Goal: Find specific page/section: Find specific page/section

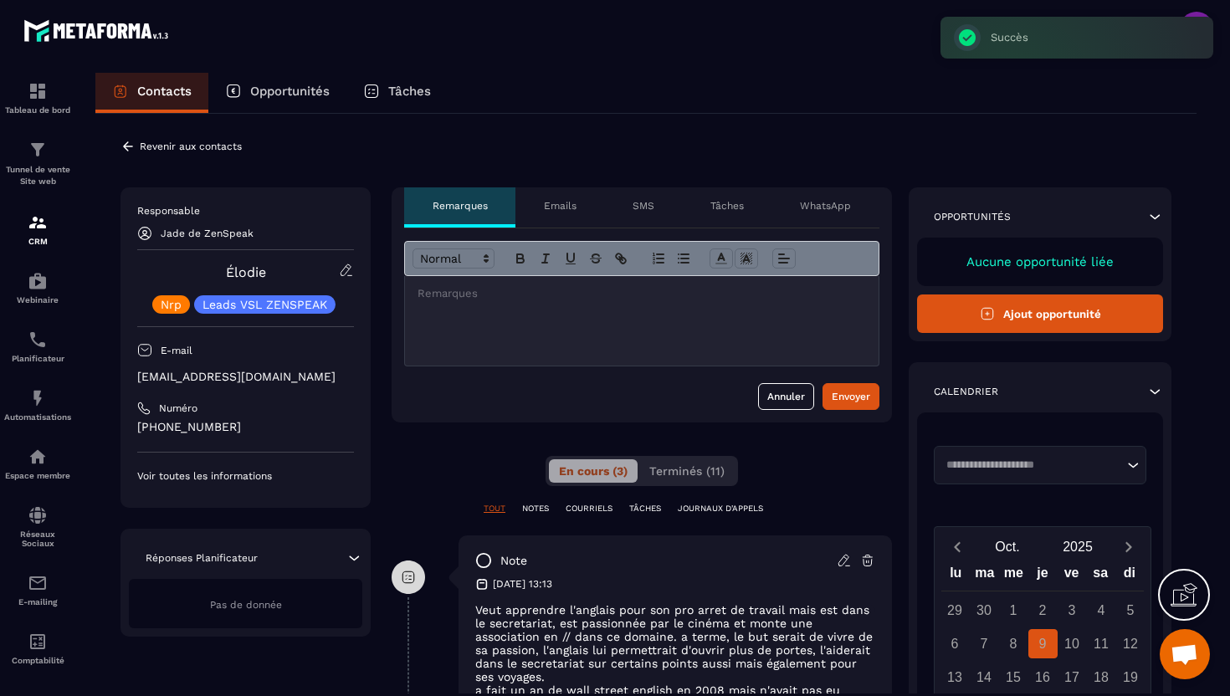
scroll to position [27, 0]
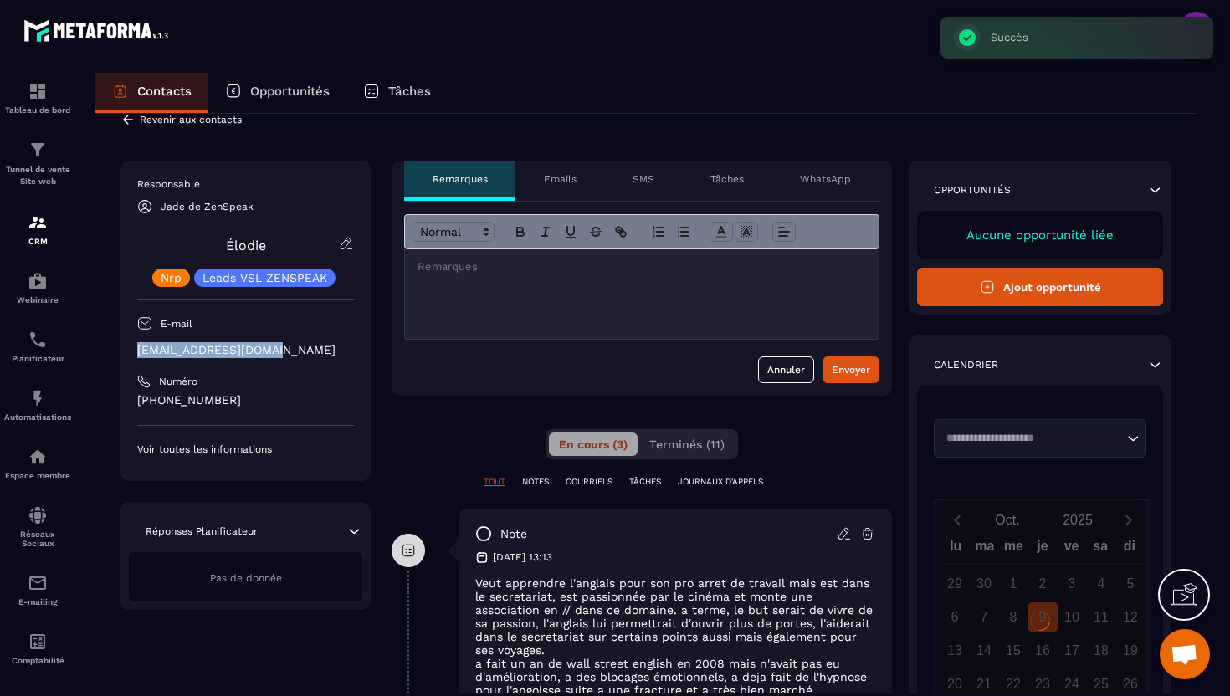
drag, startPoint x: 297, startPoint y: 346, endPoint x: 140, endPoint y: 353, distance: 157.5
click at [140, 353] on p "[EMAIL_ADDRESS][DOMAIN_NAME]" at bounding box center [245, 350] width 217 height 16
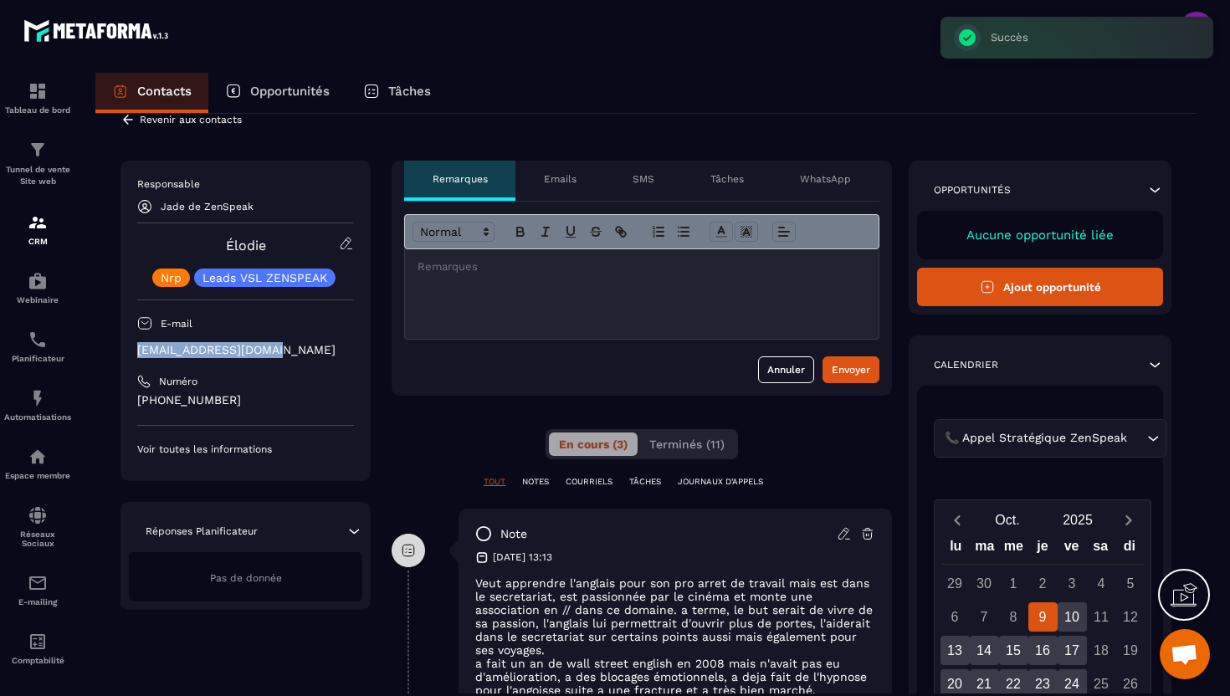
copy p "[EMAIL_ADDRESS][DOMAIN_NAME]"
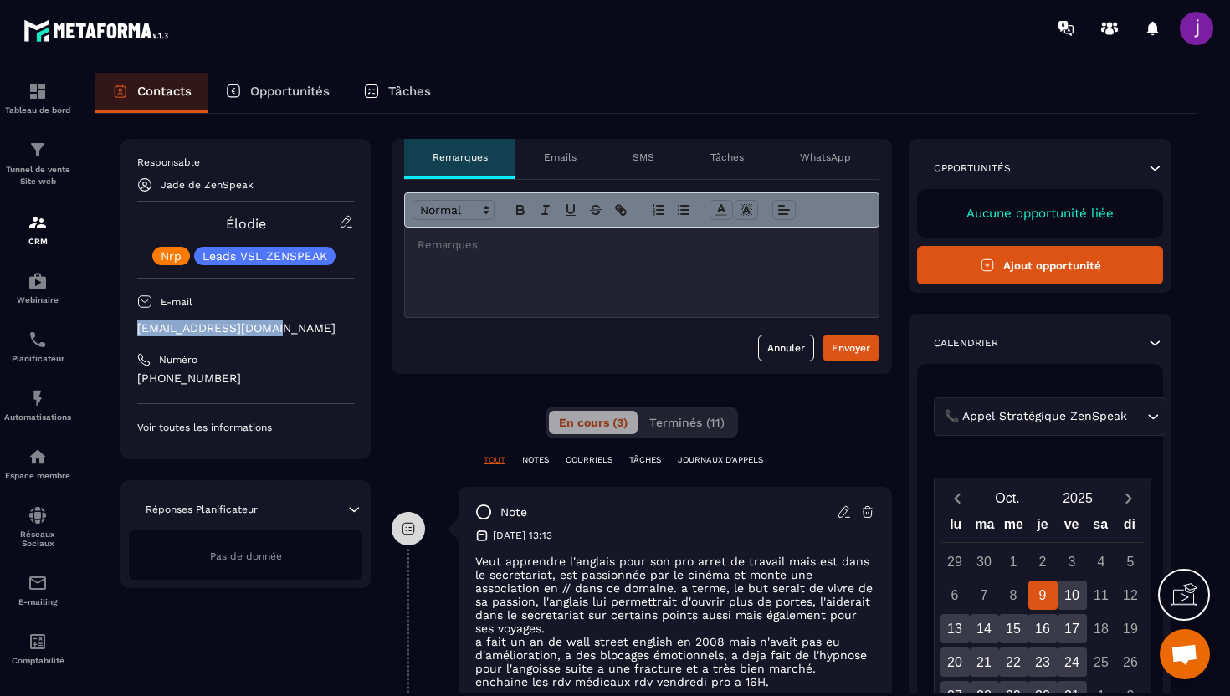
scroll to position [0, 0]
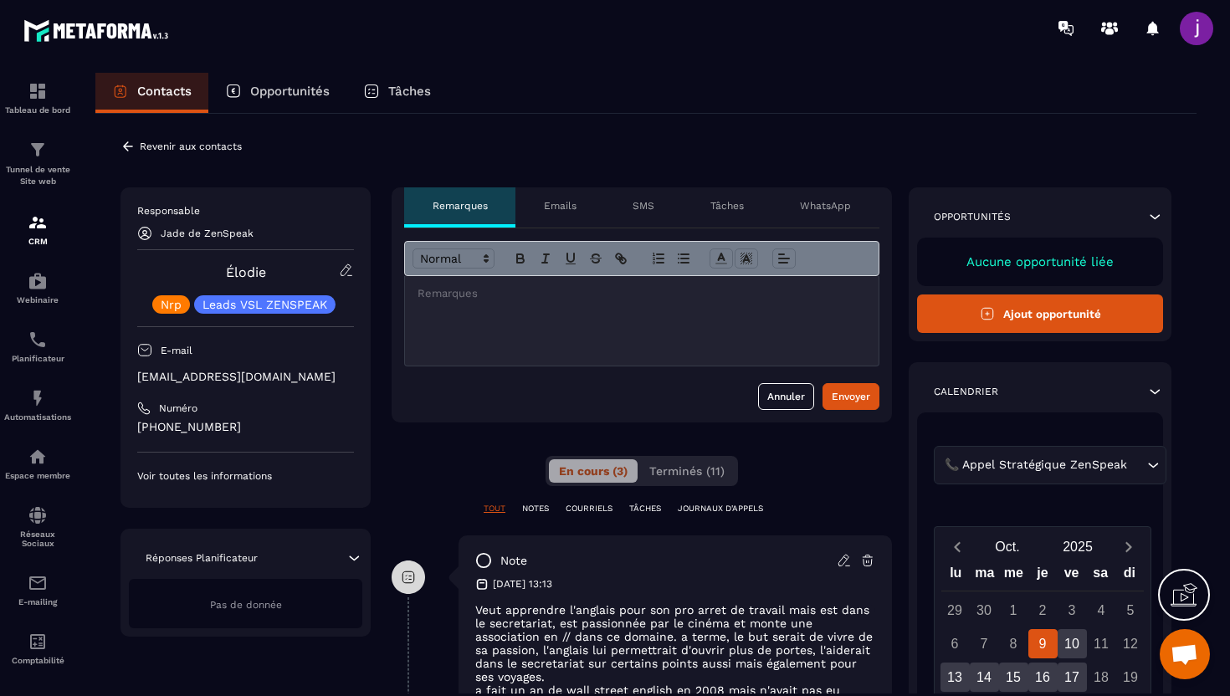
click at [130, 143] on icon at bounding box center [128, 146] width 15 height 15
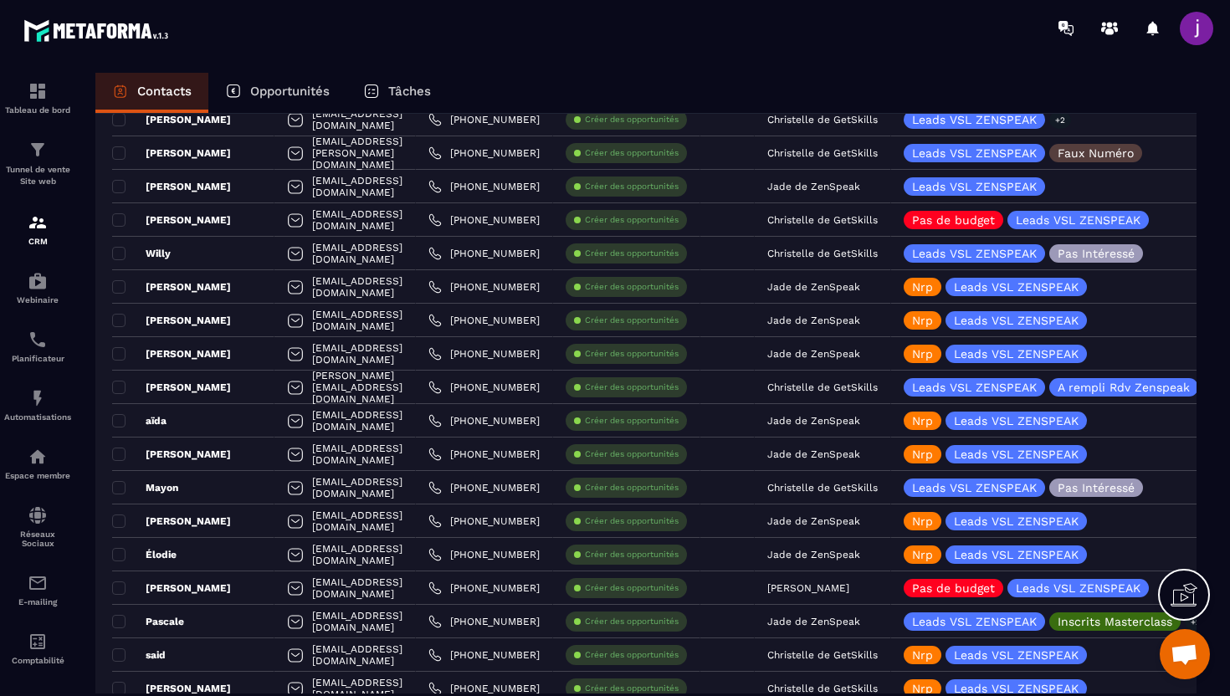
scroll to position [1028, 0]
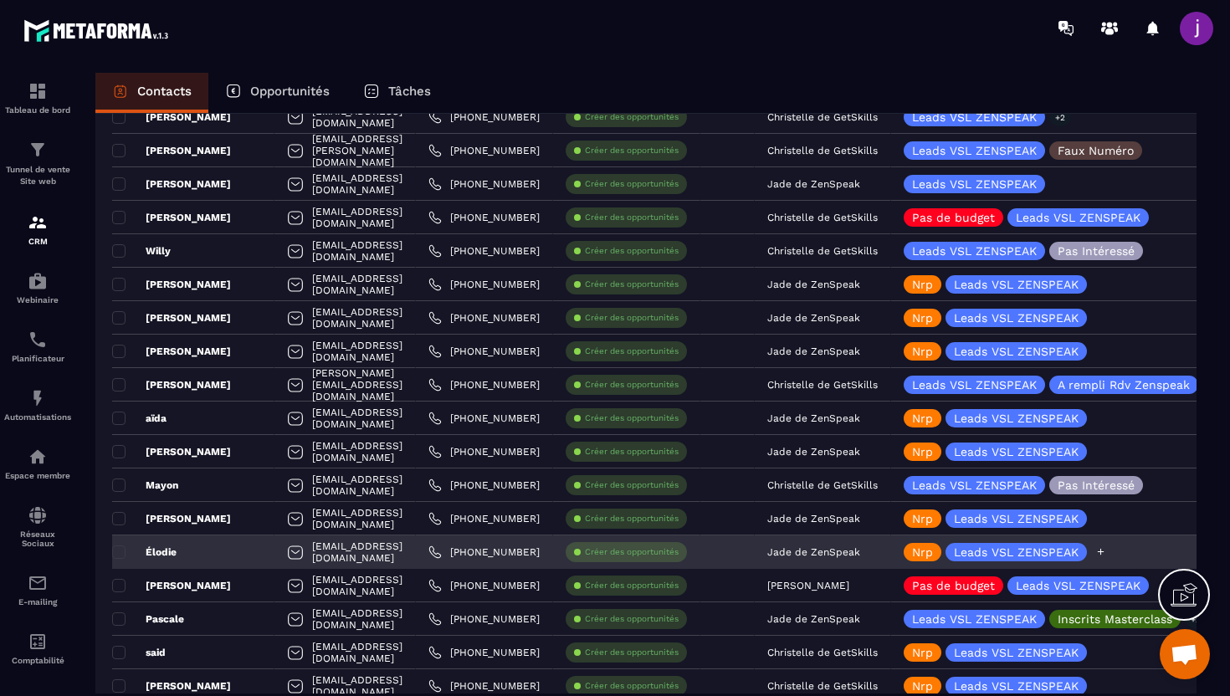
click at [1106, 548] on icon at bounding box center [1101, 552] width 11 height 11
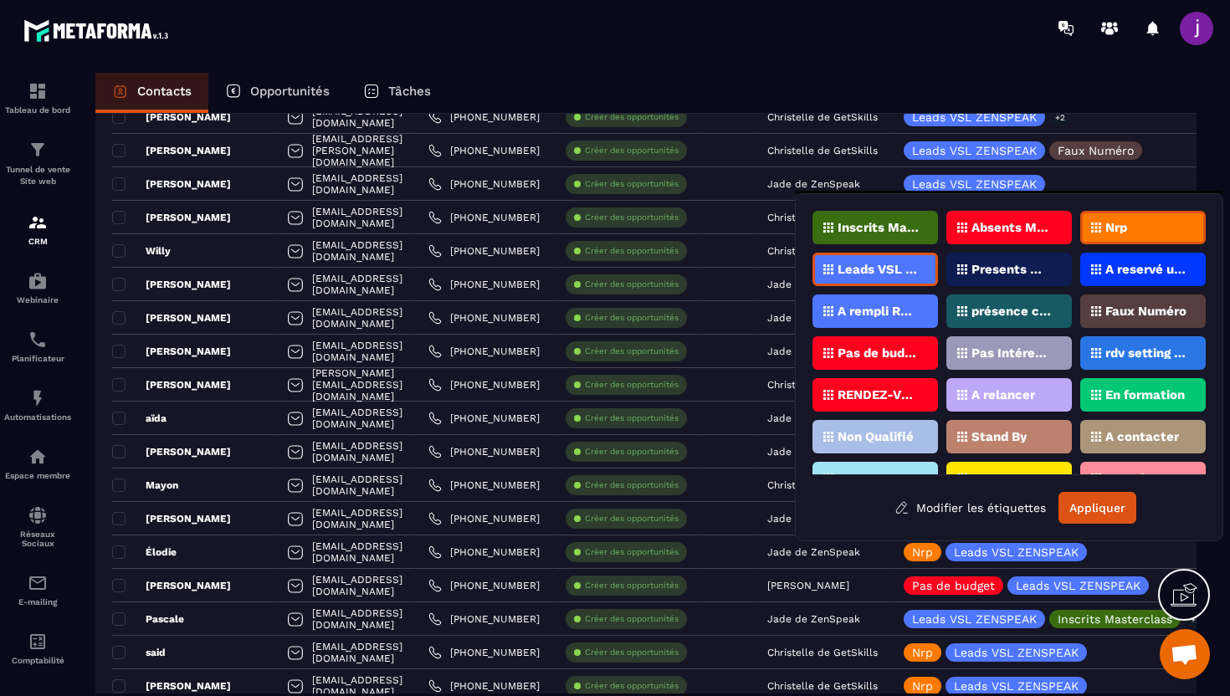
click at [1148, 214] on div "Nrp" at bounding box center [1143, 227] width 126 height 33
click at [1157, 258] on div "A reservé un appel" at bounding box center [1143, 269] width 126 height 33
click at [1106, 511] on button "Appliquer" at bounding box center [1098, 508] width 78 height 32
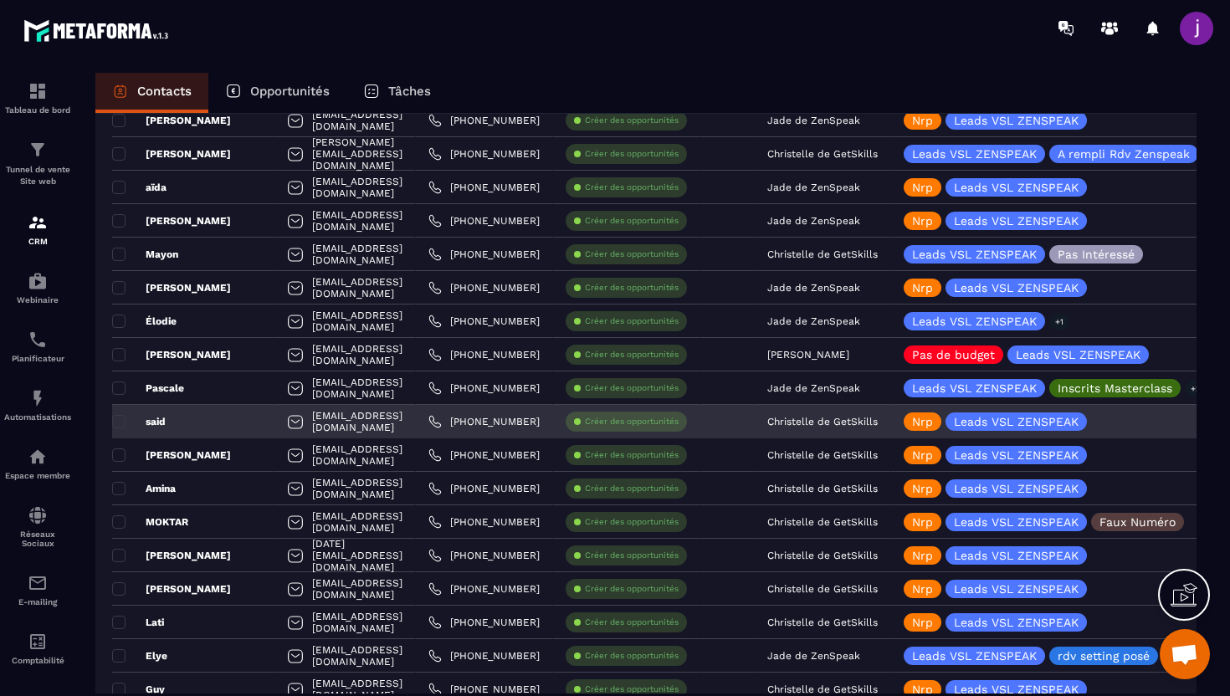
scroll to position [1265, 0]
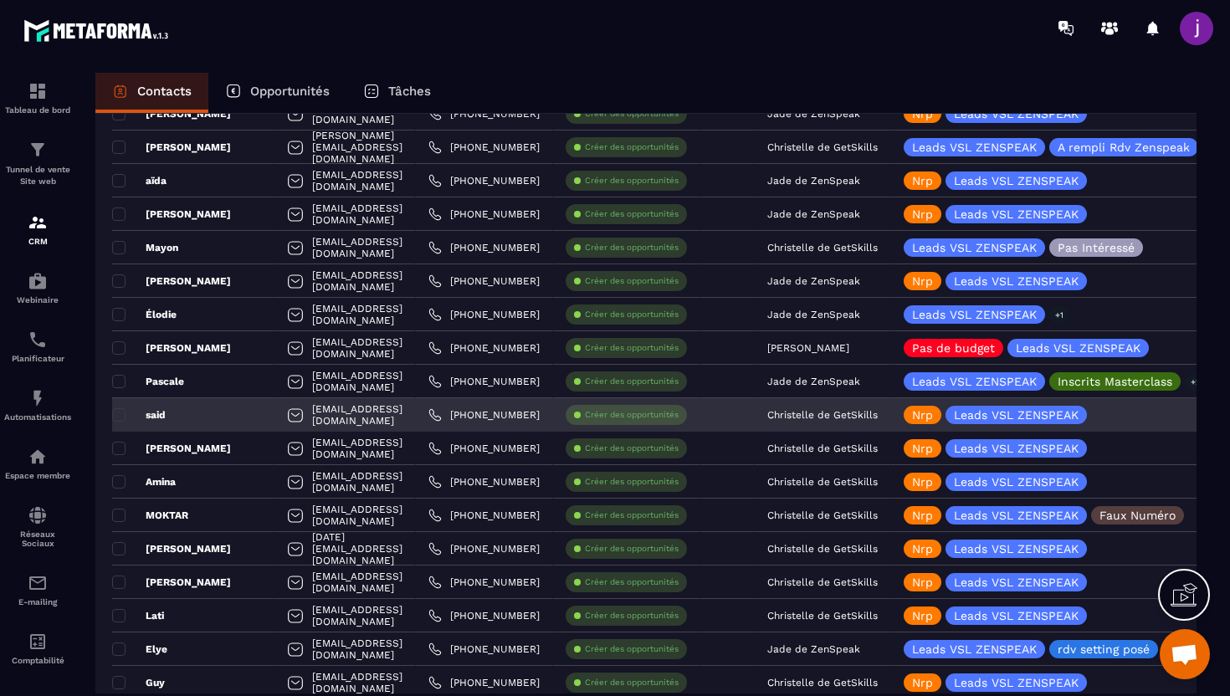
click at [251, 416] on div "said" at bounding box center [193, 414] width 162 height 33
